Goal: Ask a question: Seek information or help from site administrators or community

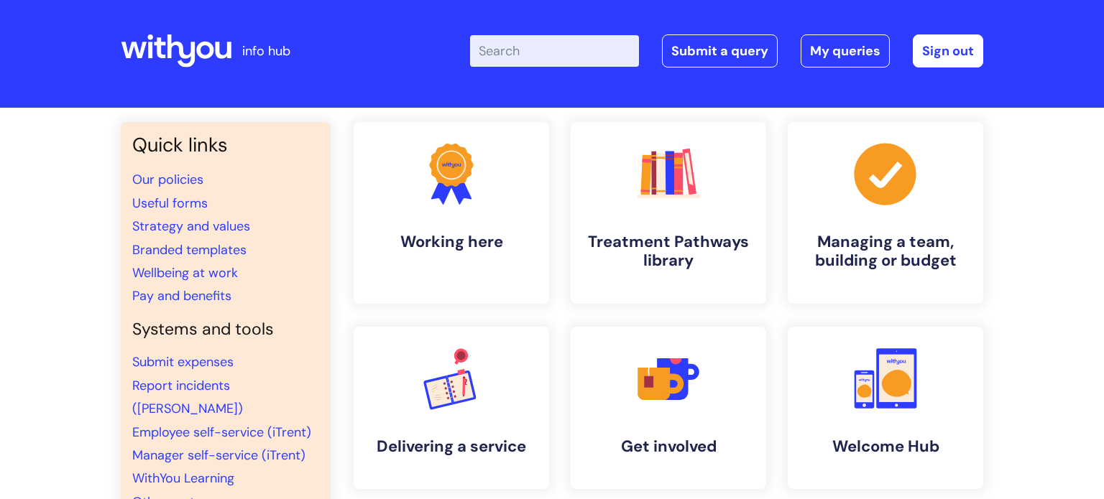
scroll to position [7, 0]
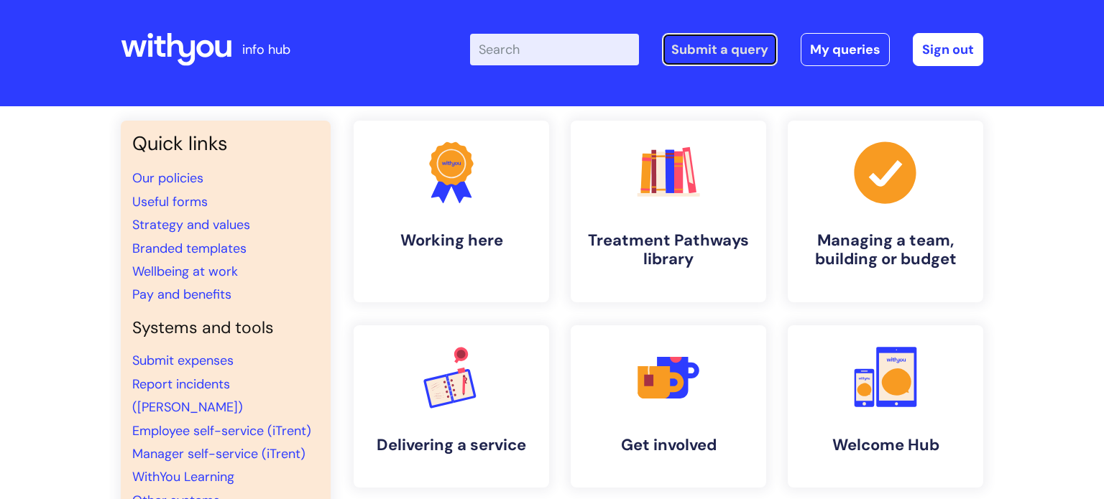
click at [738, 50] on link "Submit a query" at bounding box center [720, 49] width 116 height 33
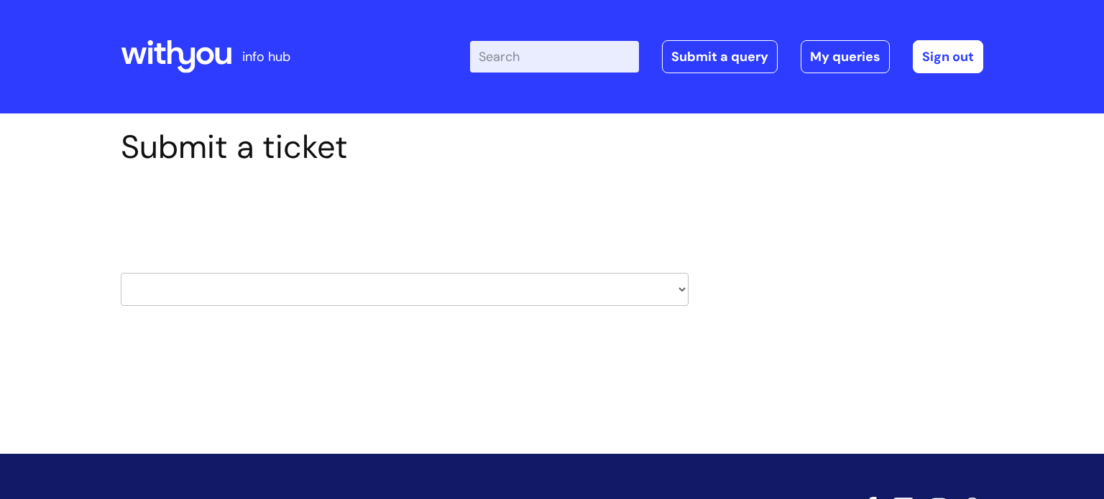
click at [481, 292] on select "HR / People IT and Support Clinical Drug Alerts Finance Accounts Data Support T…" at bounding box center [405, 289] width 568 height 33
select select "it_and_support"
click at [121, 273] on select "HR / People IT and Support Clinical Drug Alerts Finance Accounts Data Support T…" at bounding box center [405, 289] width 568 height 33
click at [334, 292] on select "HR / People IT and Support Clinical Drug Alerts Finance Accounts Data Support T…" at bounding box center [405, 289] width 568 height 33
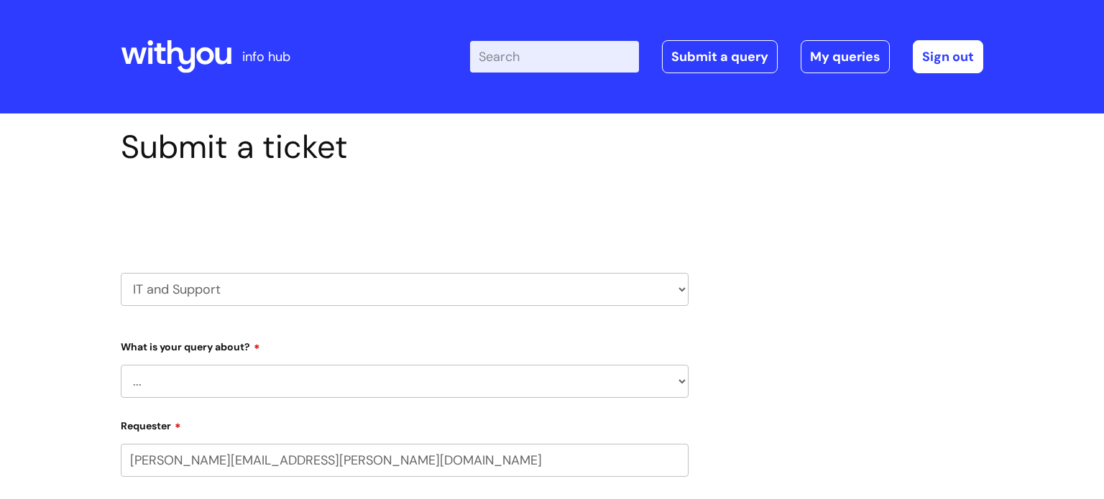
click at [329, 290] on select "HR / People IT and Support Clinical Drug Alerts Finance Accounts Data Support T…" at bounding box center [405, 289] width 568 height 33
select select "learning_and_development"
click at [121, 273] on select "HR / People IT and Support Clinical Drug Alerts Finance Accounts Data Support T…" at bounding box center [405, 289] width 568 height 33
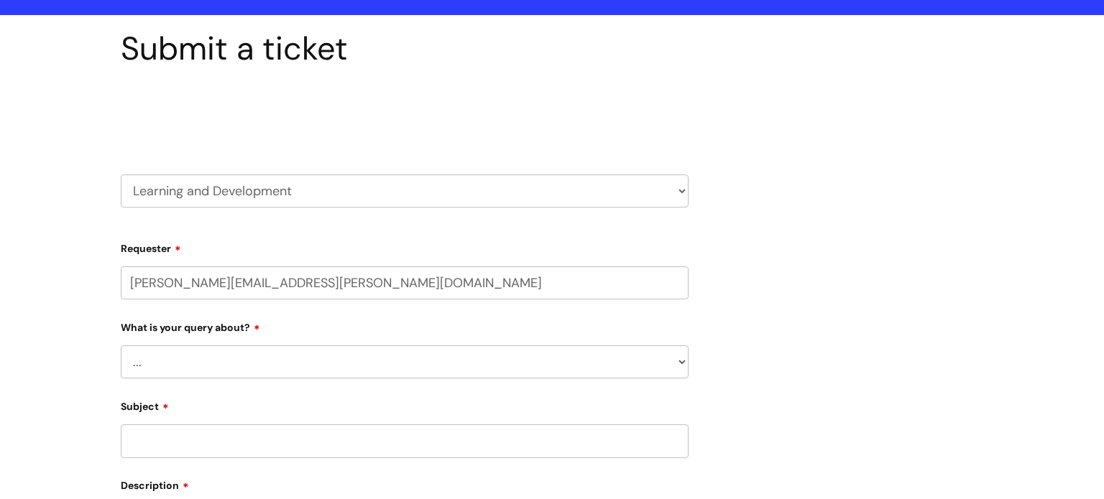
scroll to position [101, 0]
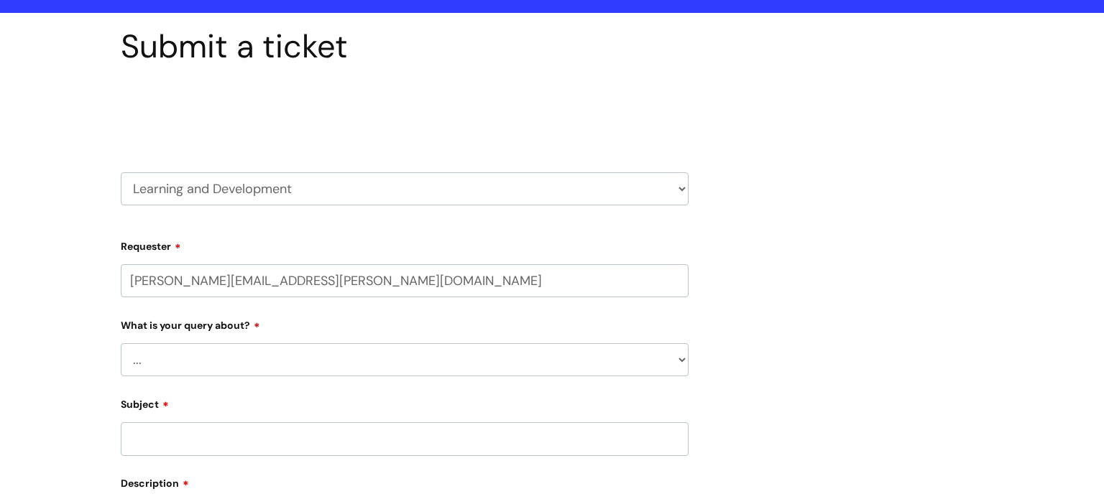
click at [312, 355] on select "... Question about a training course or session booking Ask about apprenticeshi…" at bounding box center [405, 360] width 568 height 33
select select "Question about mandatory or required training"
click at [121, 344] on select "... Question about a training course or session booking Ask about apprenticeshi…" at bounding box center [405, 360] width 568 height 33
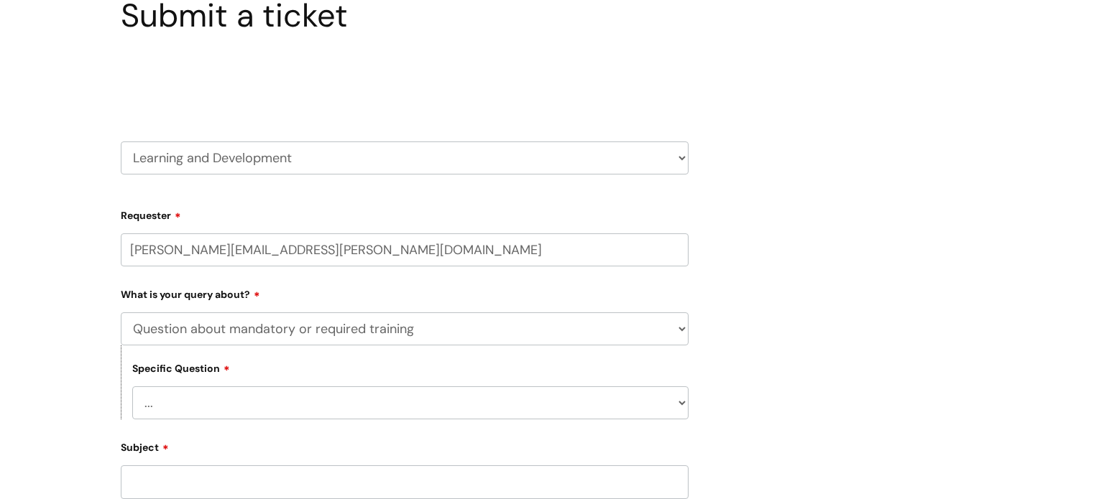
scroll to position [145, 0]
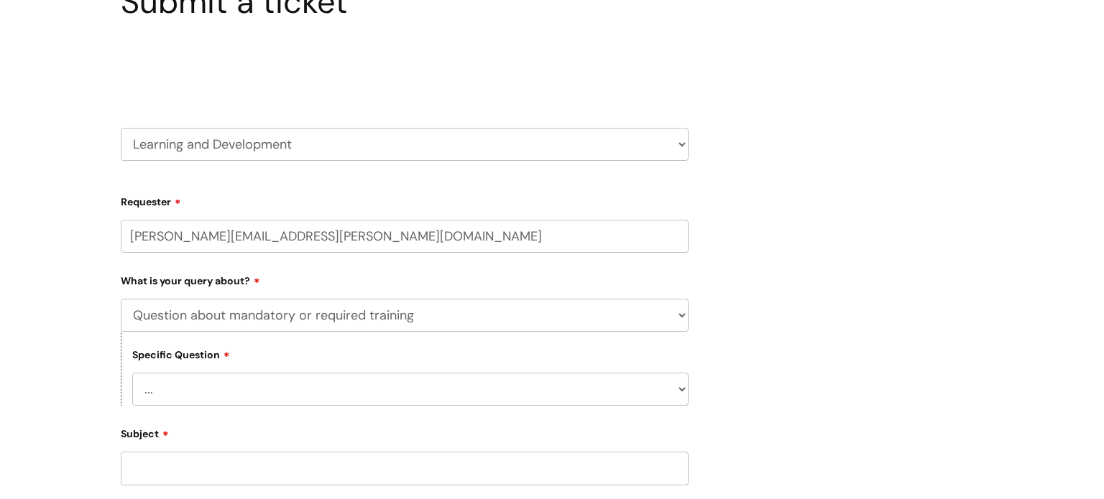
click at [323, 395] on select "... Induction requirements Compliance deadlines Refresher schedule Mandatory tr…" at bounding box center [410, 389] width 556 height 33
select select "Mandatory training content query"
click at [132, 373] on select "... Induction requirements Compliance deadlines Refresher schedule Mandatory tr…" at bounding box center [410, 389] width 556 height 33
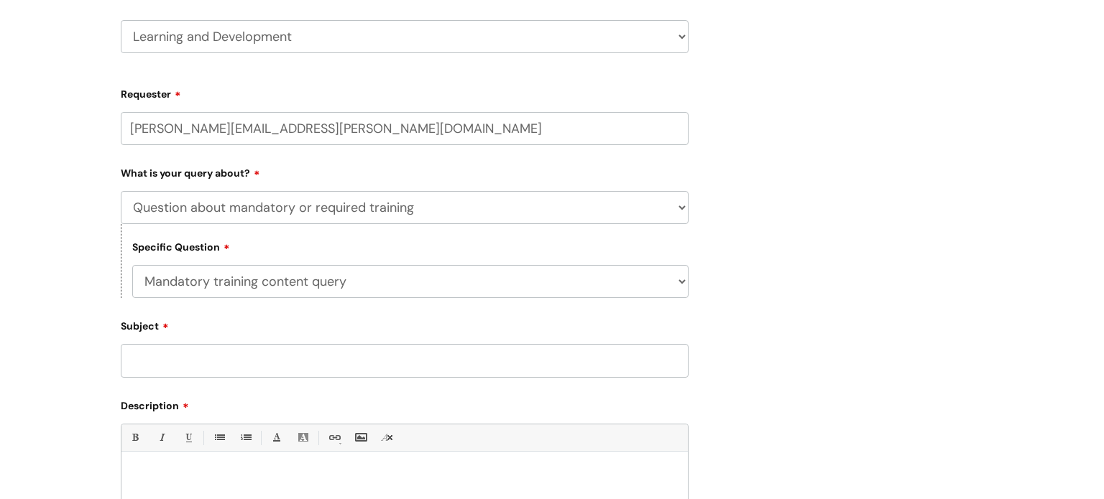
click at [407, 353] on input "Subject" at bounding box center [405, 360] width 568 height 33
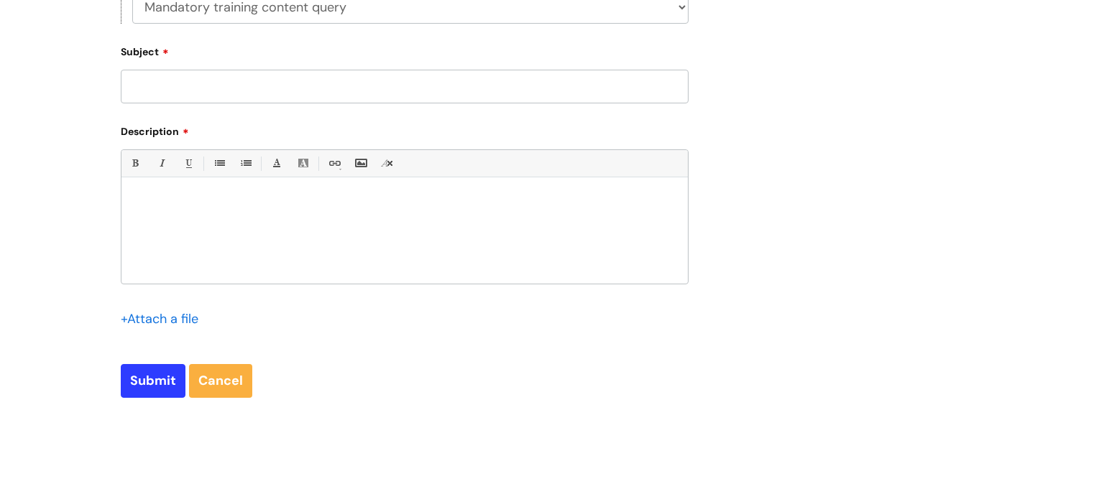
scroll to position [528, 0]
click at [290, 91] on input "Subject" at bounding box center [405, 85] width 568 height 33
click at [277, 91] on input "Subject" at bounding box center [405, 85] width 568 height 33
type input "Compliance Training Workbook"
click at [266, 197] on p at bounding box center [404, 201] width 545 height 13
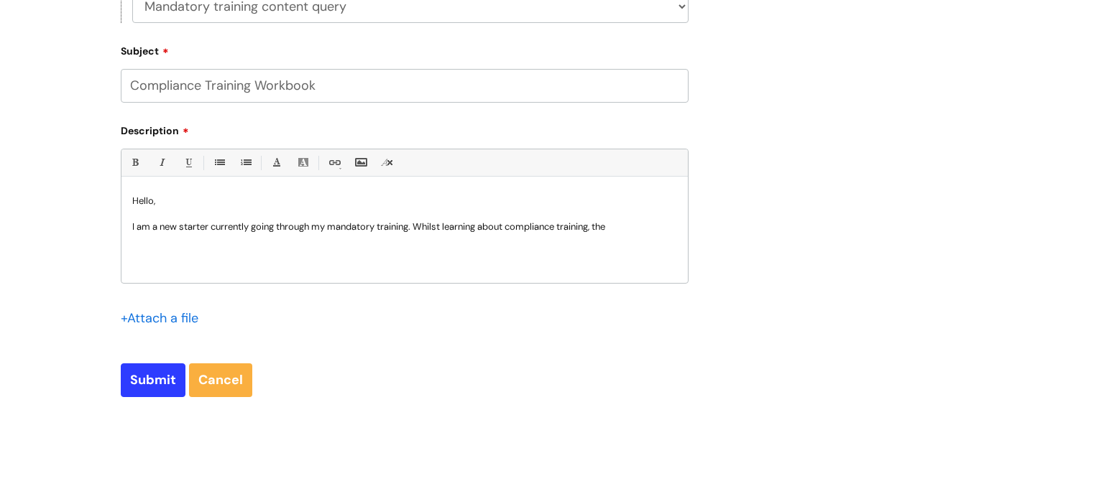
click at [643, 229] on p "I am a new starter currently going through my mandatory training. Whilst learni…" at bounding box center [404, 227] width 545 height 13
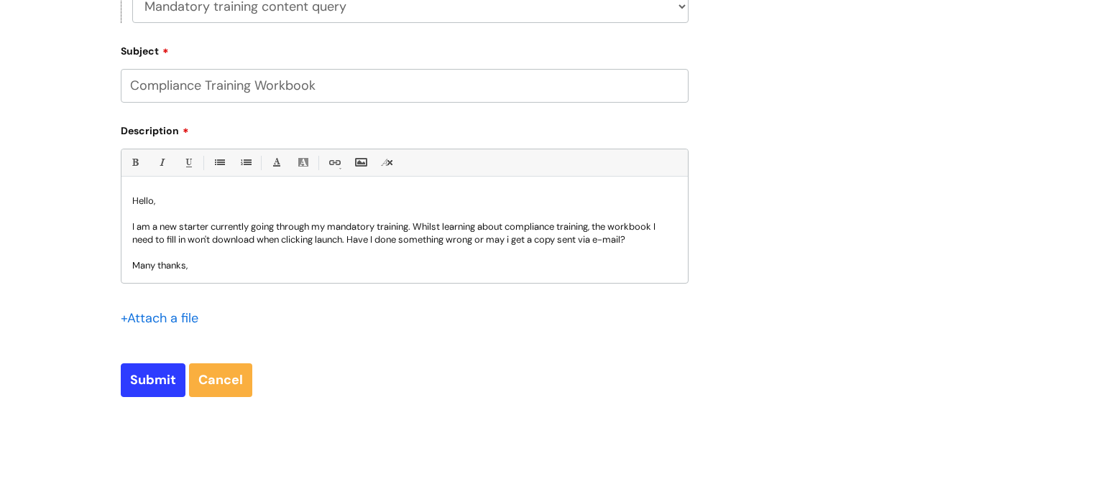
scroll to position [14, 0]
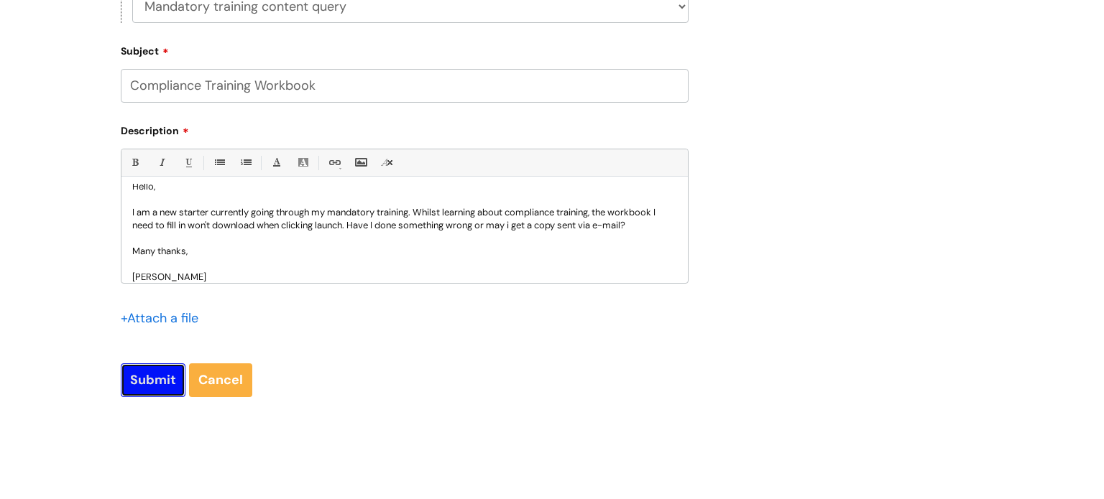
click at [155, 379] on input "Submit" at bounding box center [153, 380] width 65 height 33
type input "Please Wait..."
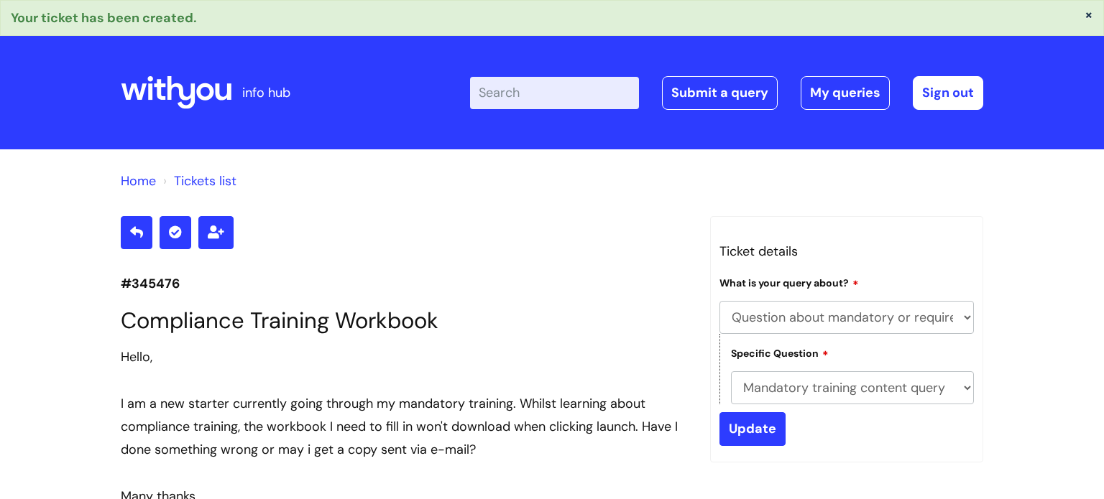
select select "Question about mandatory or required training"
select select "Mandatory training content query"
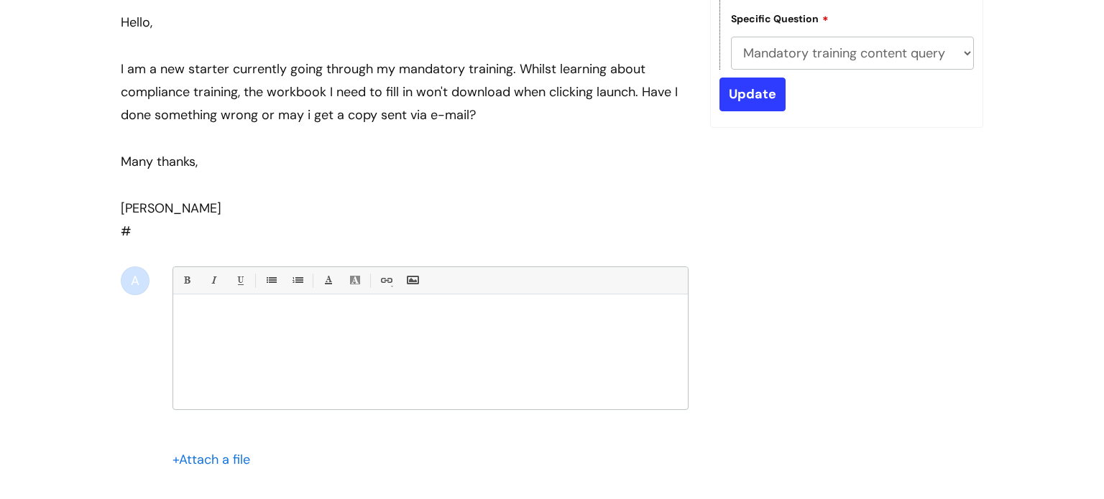
scroll to position [338, 0]
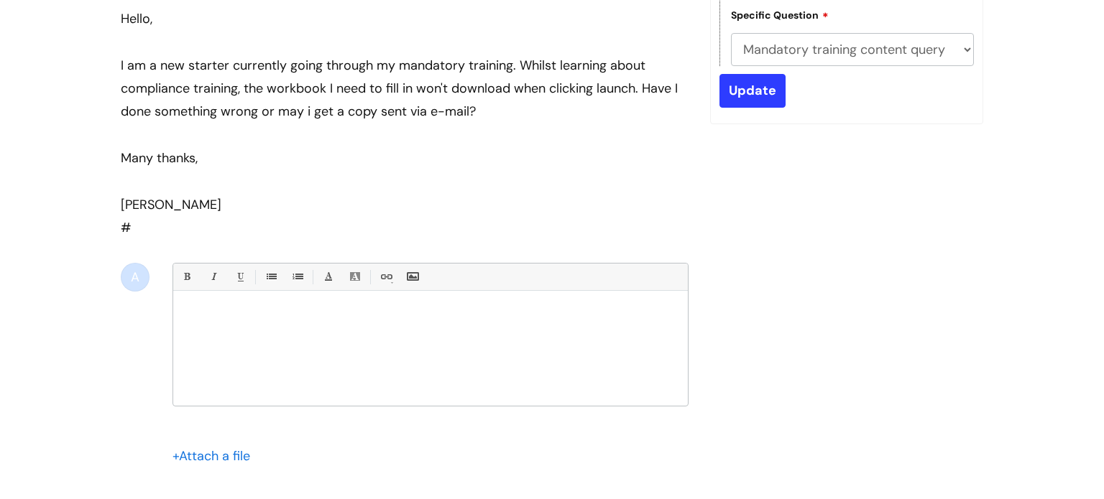
click at [379, 314] on p at bounding box center [430, 315] width 493 height 13
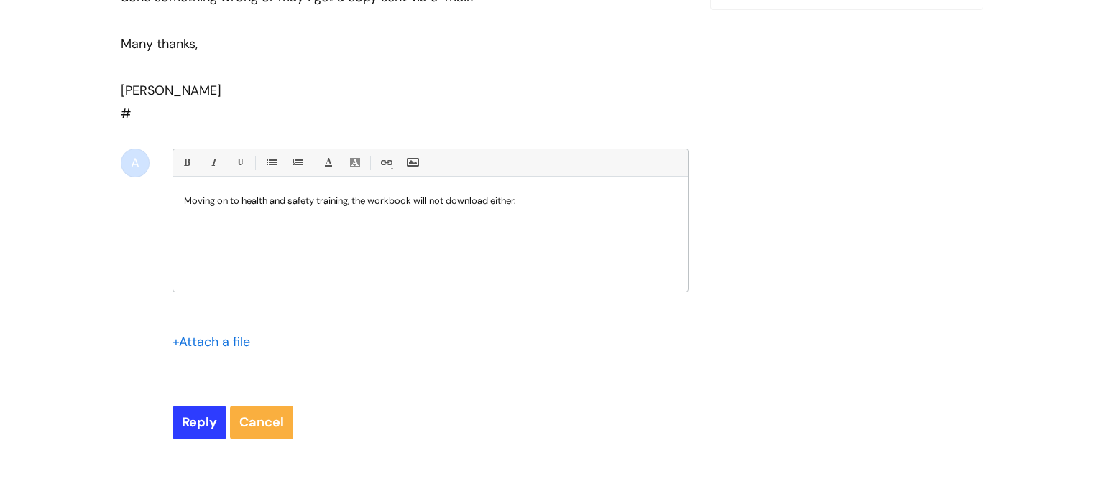
scroll to position [461, 0]
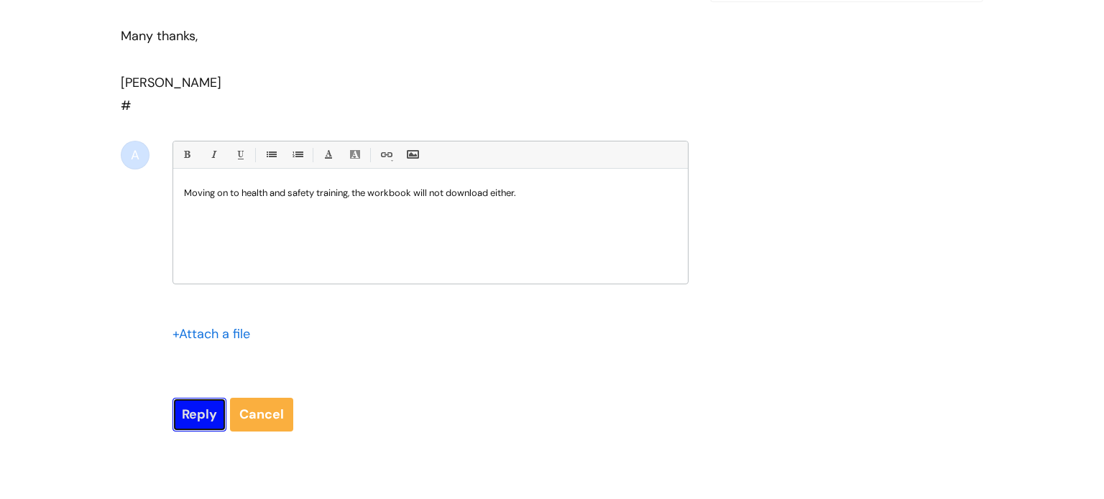
click at [199, 417] on input "Reply" at bounding box center [199, 414] width 54 height 33
type input "Please Wait..."
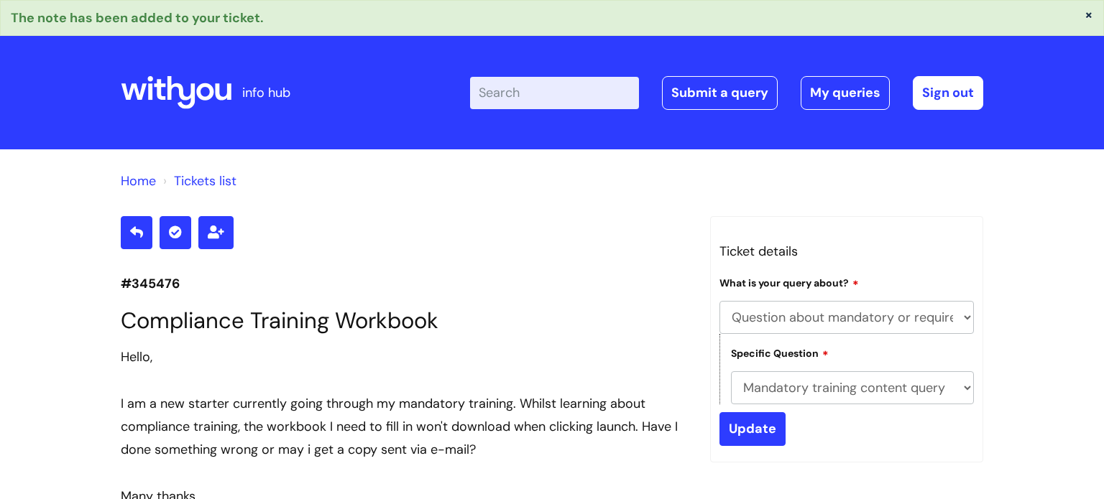
select select "Question about mandatory or required training"
select select "Mandatory training content query"
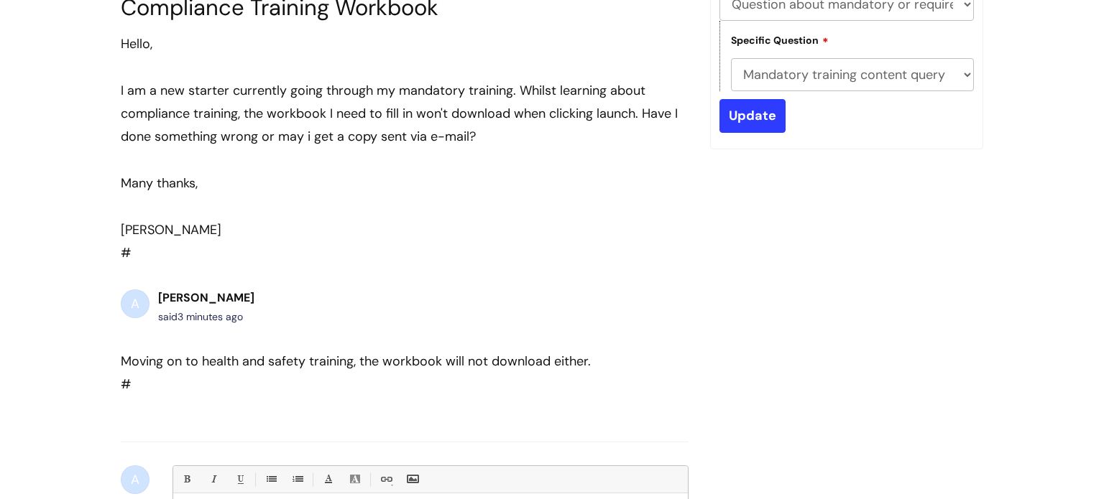
scroll to position [313, 0]
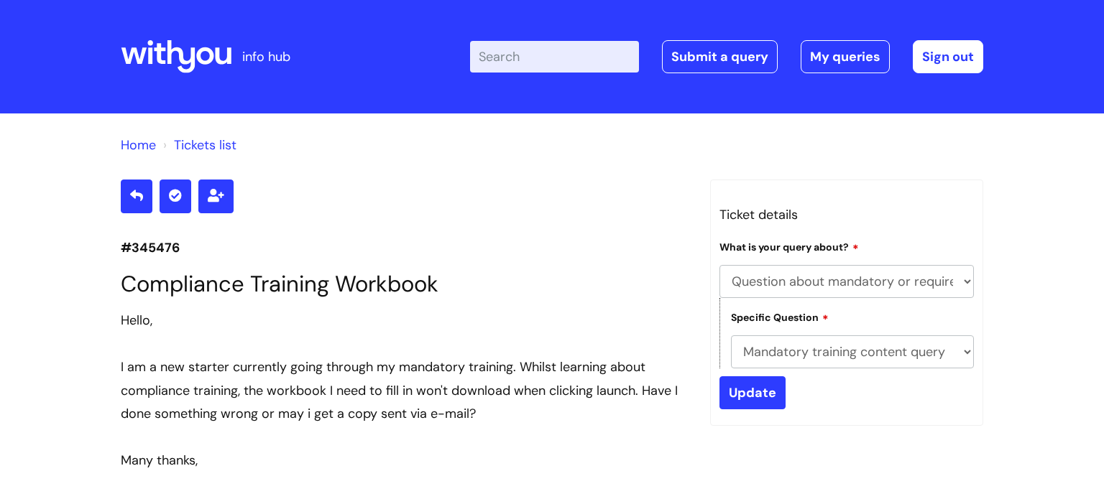
select select "Question about mandatory or required training"
select select "Mandatory training content query"
